Goal: Task Accomplishment & Management: Manage account settings

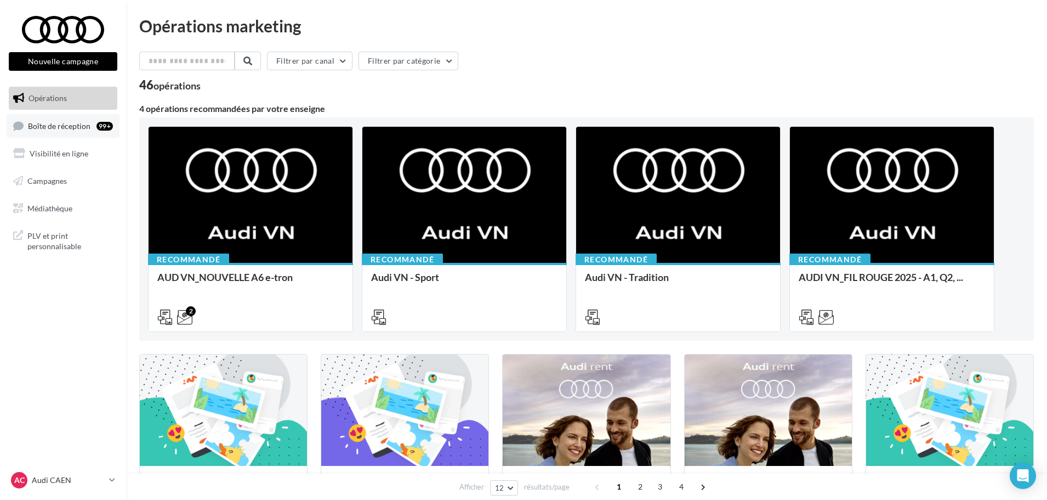
click at [61, 127] on span "Boîte de réception" at bounding box center [59, 125] width 63 height 9
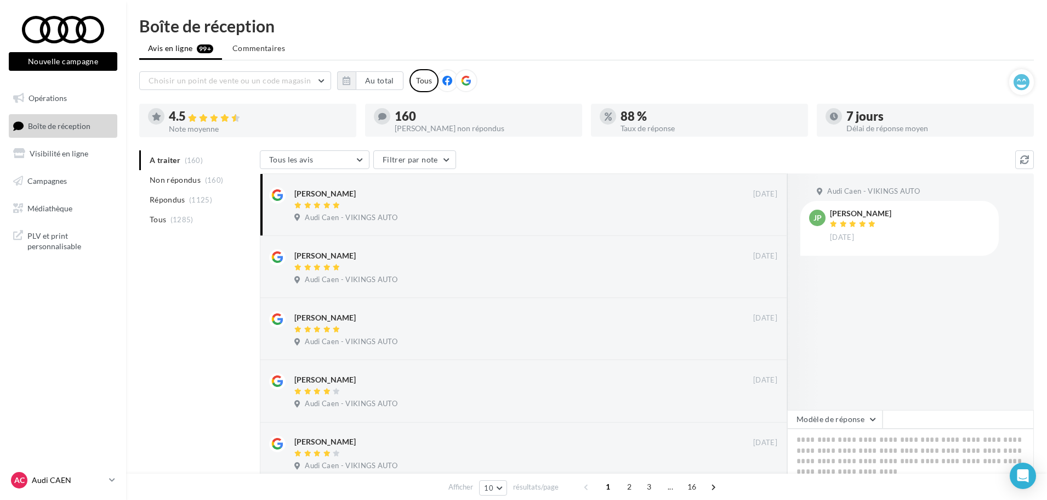
click at [63, 483] on p "Audi CAEN" at bounding box center [68, 479] width 73 height 11
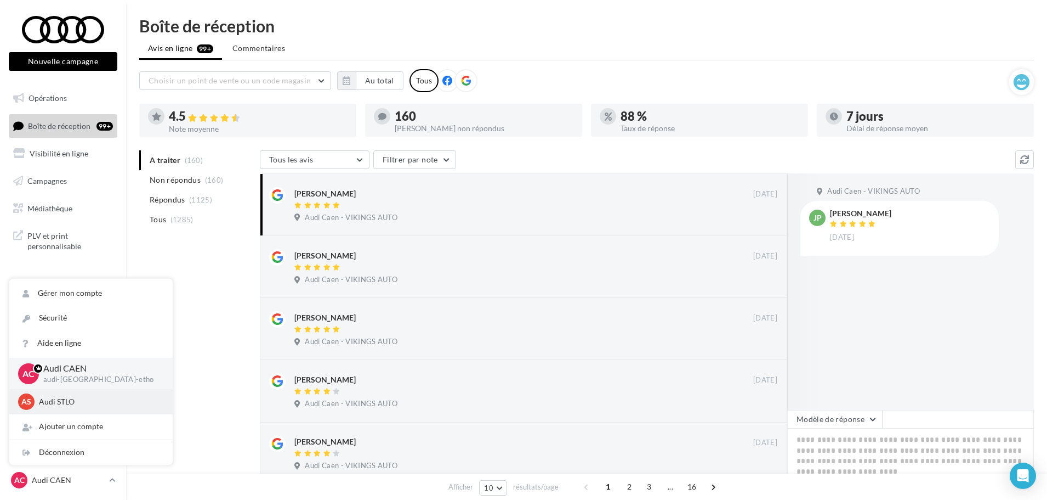
click at [61, 400] on p "Audi STLO" at bounding box center [99, 401] width 121 height 11
